Goal: Task Accomplishment & Management: Complete application form

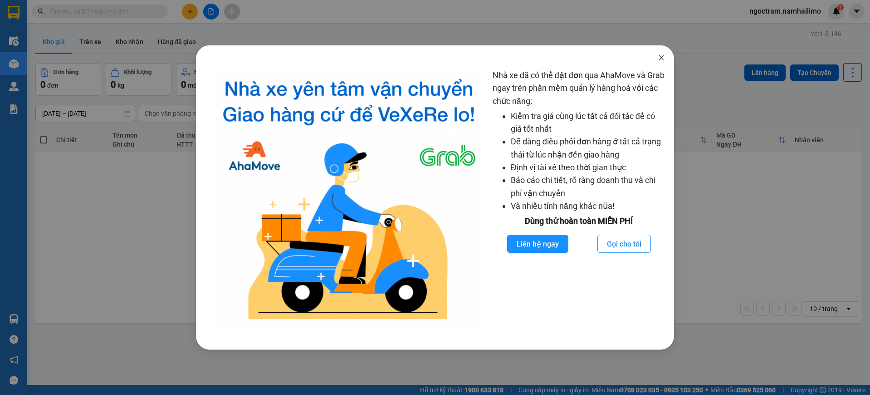
click at [658, 56] on icon "close" at bounding box center [661, 57] width 7 height 7
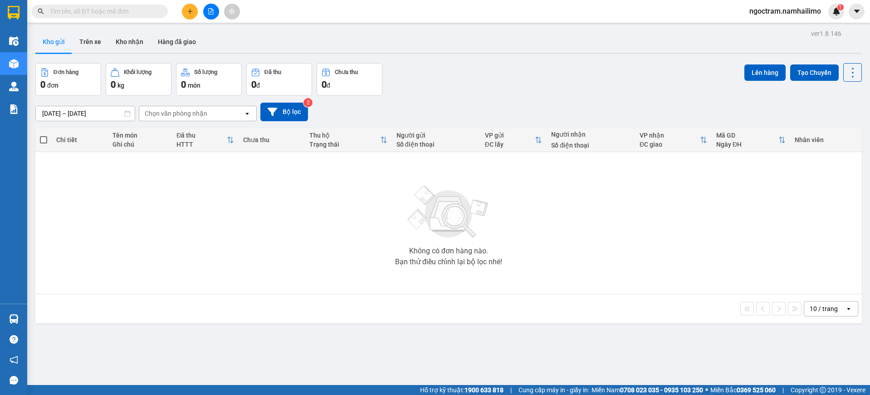
click at [196, 8] on button at bounding box center [190, 12] width 16 height 16
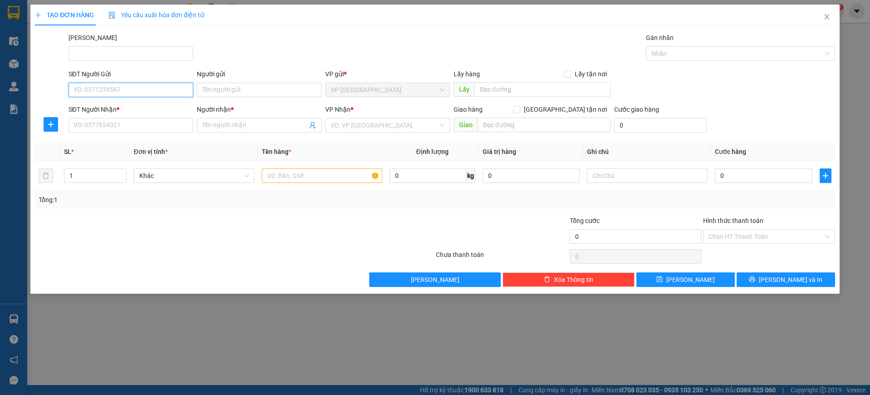
click at [109, 92] on input "SĐT Người Gửi" at bounding box center [131, 90] width 125 height 15
type input "0963760914"
click at [128, 124] on input "SĐT Người Nhận *" at bounding box center [131, 125] width 125 height 15
type input "0905039100"
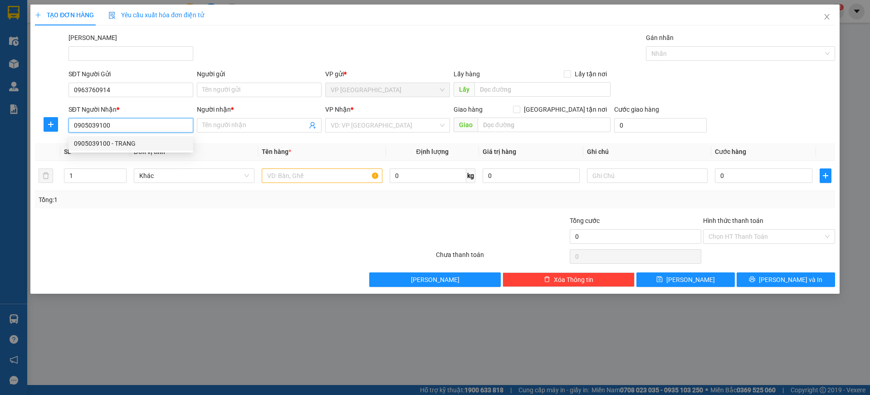
click at [117, 142] on div "0905039100 - TRANG" at bounding box center [131, 143] width 114 height 10
type input "TRANG"
type input "93a [PERSON_NAME] - VPMN Mới"
type input "40.000"
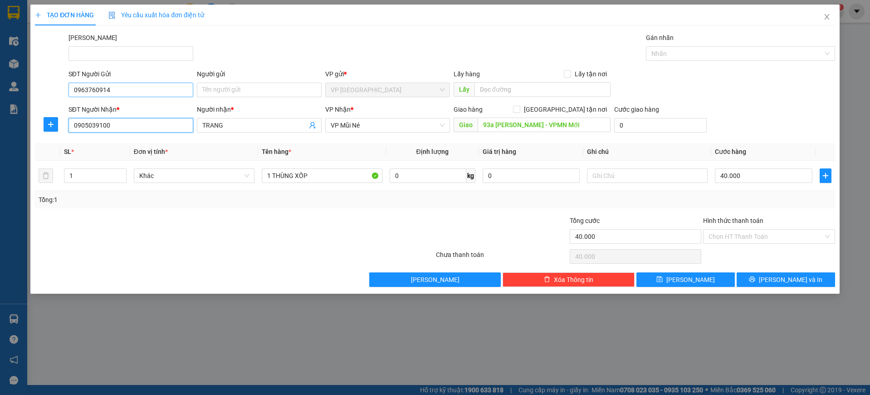
type input "0905039100"
click at [144, 90] on input "0963760914" at bounding box center [131, 90] width 125 height 15
drag, startPoint x: 146, startPoint y: 125, endPoint x: 129, endPoint y: 130, distance: 17.9
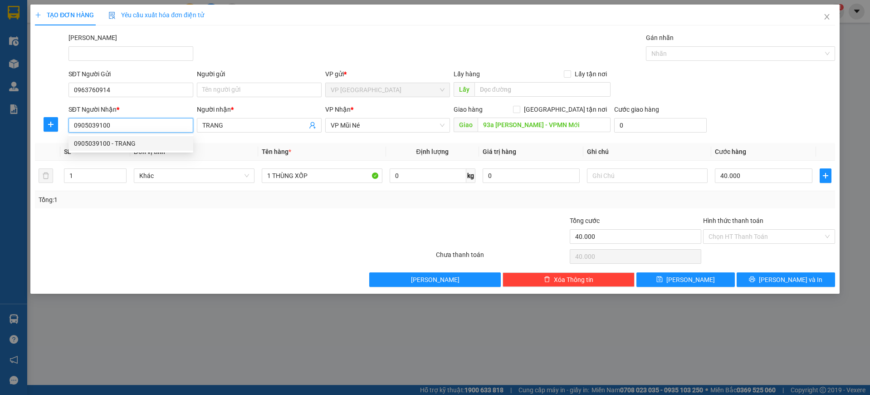
click at [129, 130] on input "0905039100" at bounding box center [131, 125] width 125 height 15
click at [159, 93] on input "0963760914" at bounding box center [131, 90] width 125 height 15
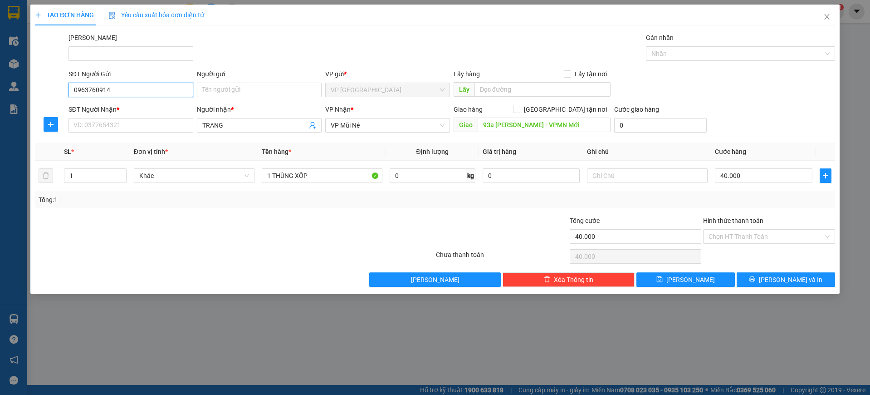
paste input "05039100"
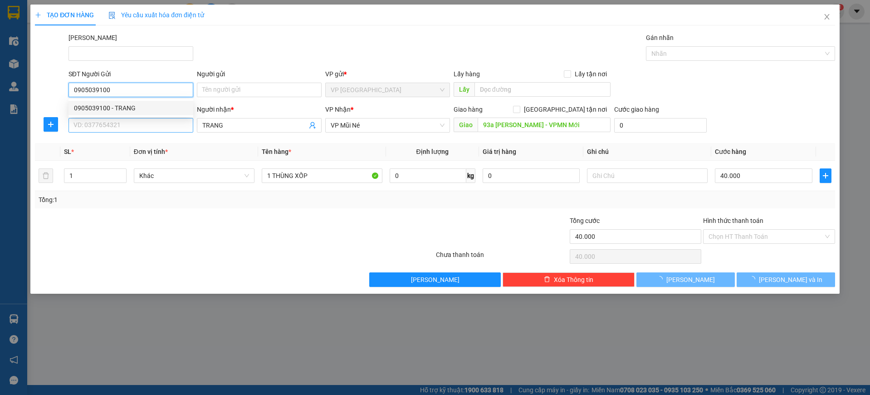
type input "0905039100"
click at [132, 127] on input "SĐT Người Nhận *" at bounding box center [131, 125] width 125 height 15
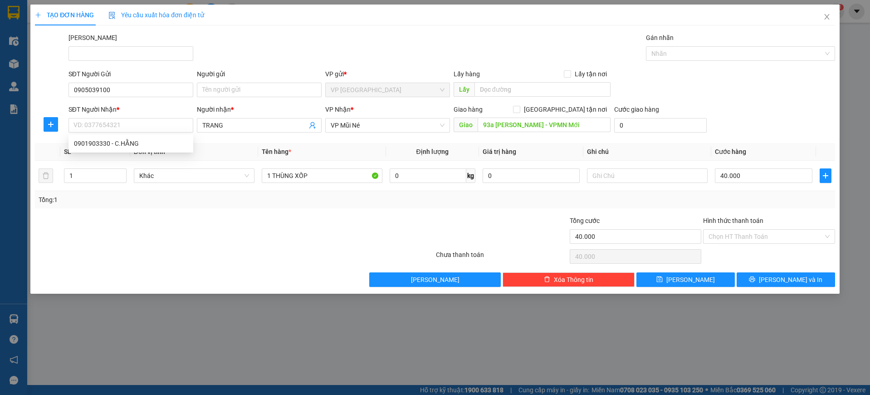
click at [133, 110] on div "SĐT Người Nhận *" at bounding box center [131, 109] width 125 height 10
click at [133, 118] on input "SĐT Người Nhận *" at bounding box center [131, 125] width 125 height 15
click at [140, 85] on input "0905039100" at bounding box center [131, 90] width 125 height 15
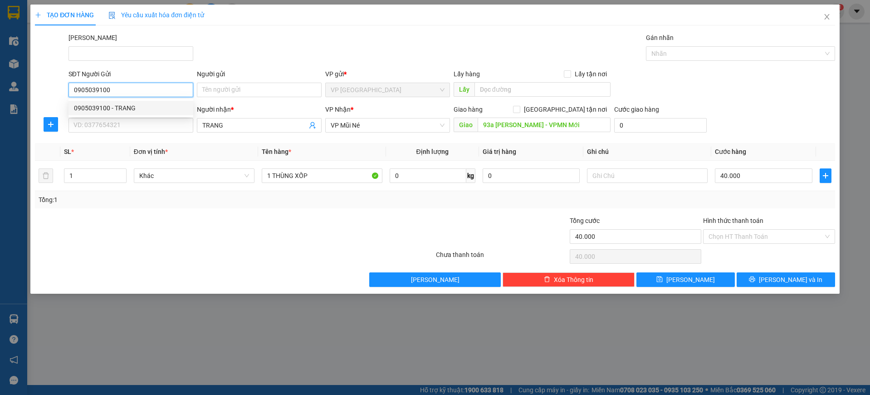
click at [142, 107] on div "0905039100 - TRANG" at bounding box center [131, 108] width 114 height 10
type input "TRANG"
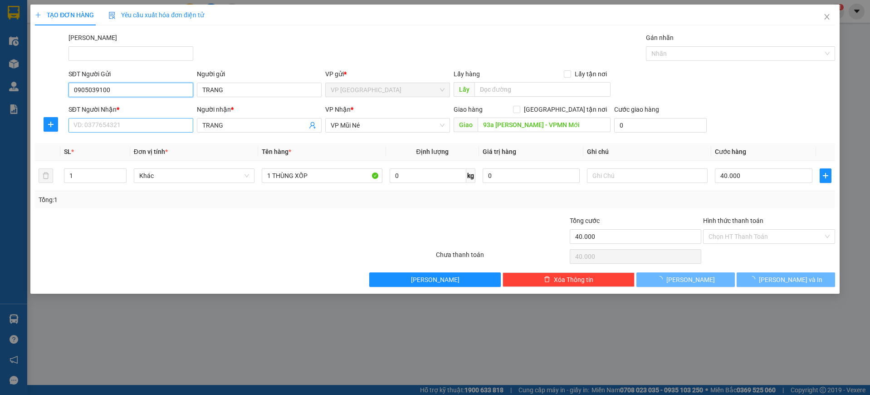
type input "30.000"
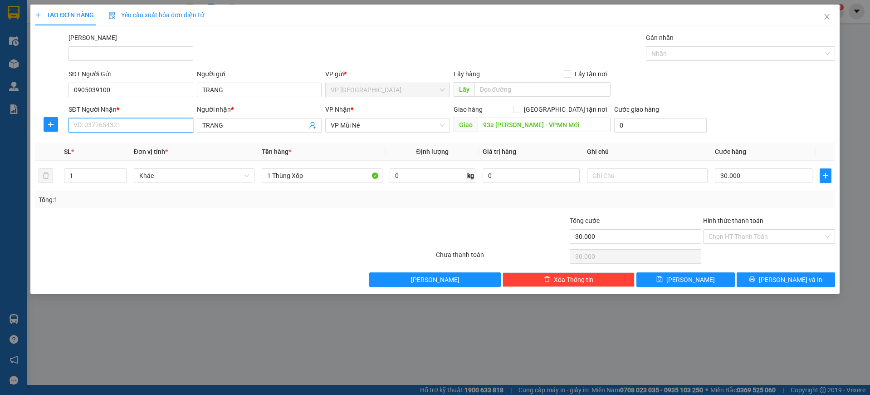
click at [143, 122] on input "SĐT Người Nhận *" at bounding box center [131, 125] width 125 height 15
drag, startPoint x: 143, startPoint y: 123, endPoint x: 109, endPoint y: 143, distance: 39.3
click at [109, 143] on div "0901903330 - C.HẰNG" at bounding box center [131, 143] width 114 height 10
type input "0901903330"
type input "C.HẰNG"
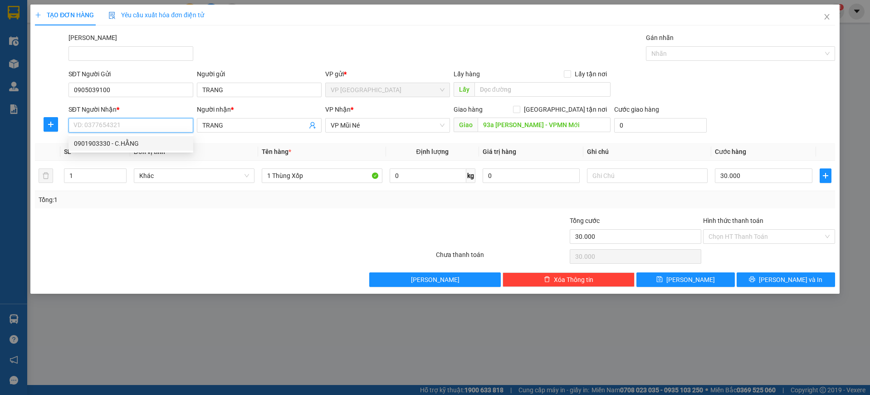
type input "93 NĐC"
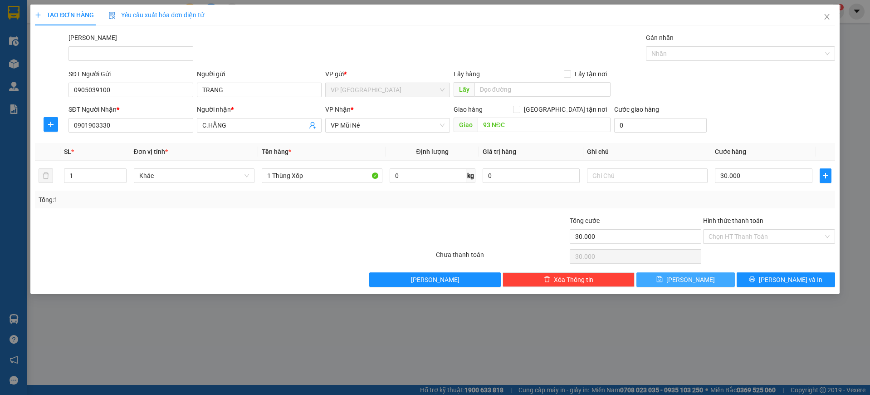
click at [706, 282] on button "[PERSON_NAME]" at bounding box center [686, 279] width 98 height 15
type input "0"
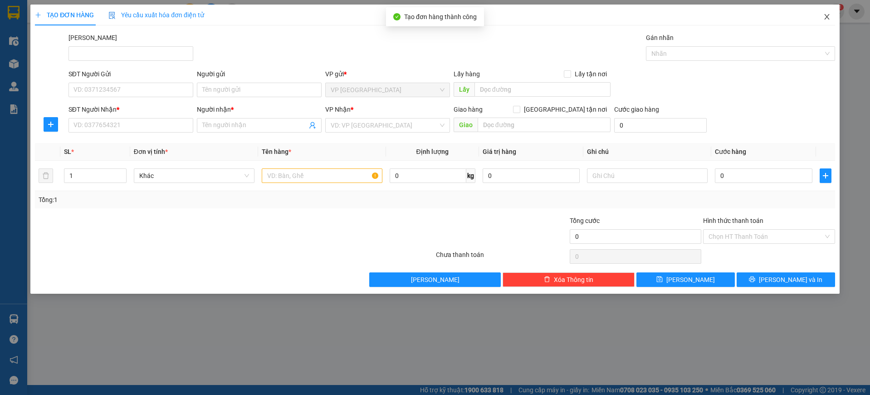
click at [821, 14] on span "Close" at bounding box center [826, 17] width 25 height 25
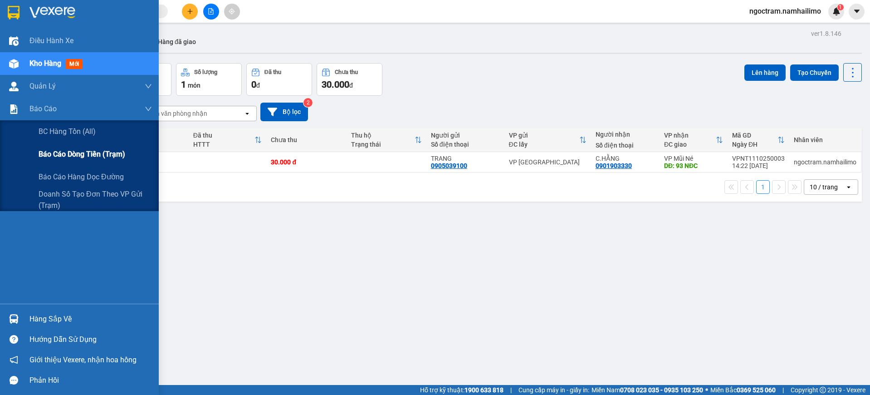
click at [103, 147] on div "Báo cáo dòng tiền (trạm)" at bounding box center [95, 154] width 113 height 23
